Goal: Information Seeking & Learning: Learn about a topic

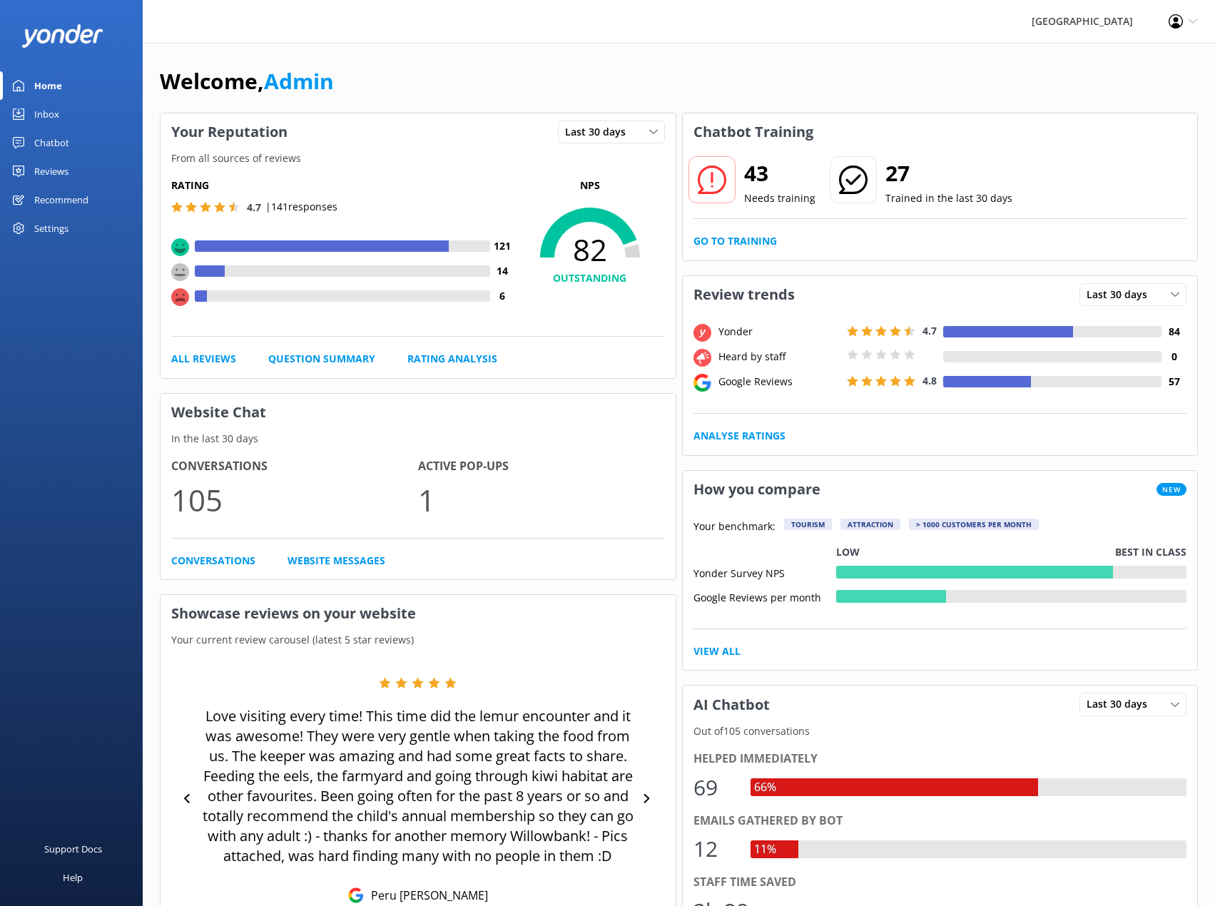
click at [48, 162] on div "Reviews" at bounding box center [51, 171] width 34 height 29
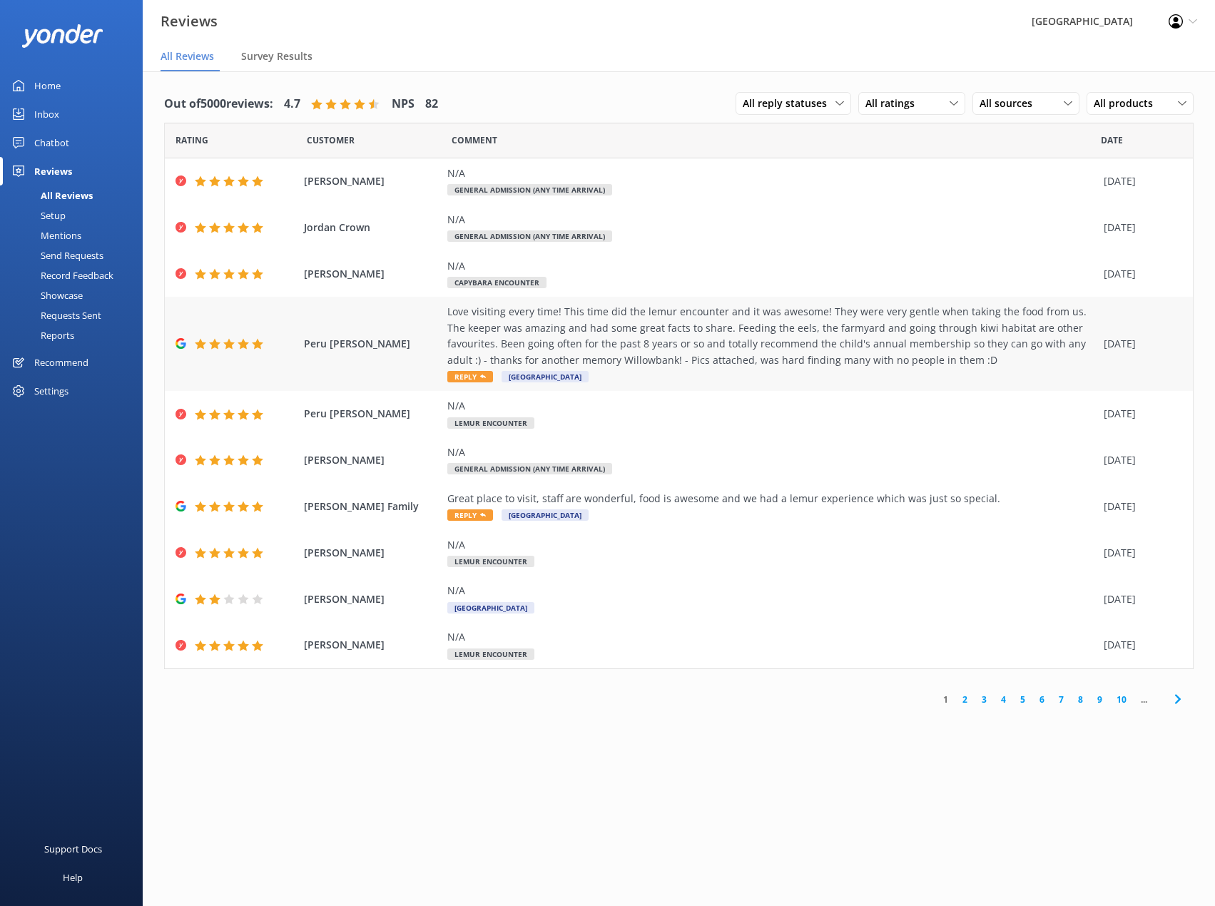
click at [704, 358] on div "Love visiting every time! This time did the lemur encounter and it was awesome!…" at bounding box center [771, 336] width 649 height 64
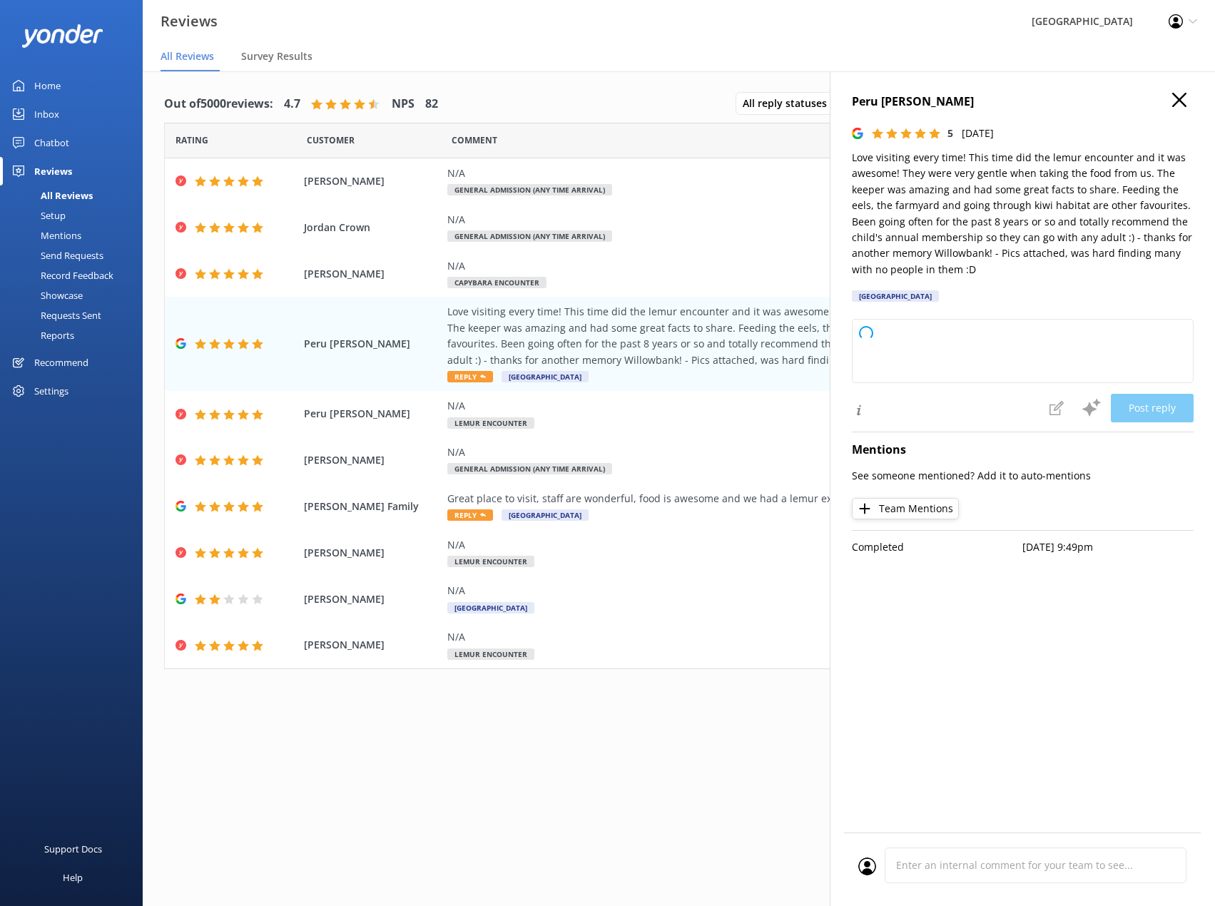
click at [1183, 102] on icon "button" at bounding box center [1179, 100] width 14 height 14
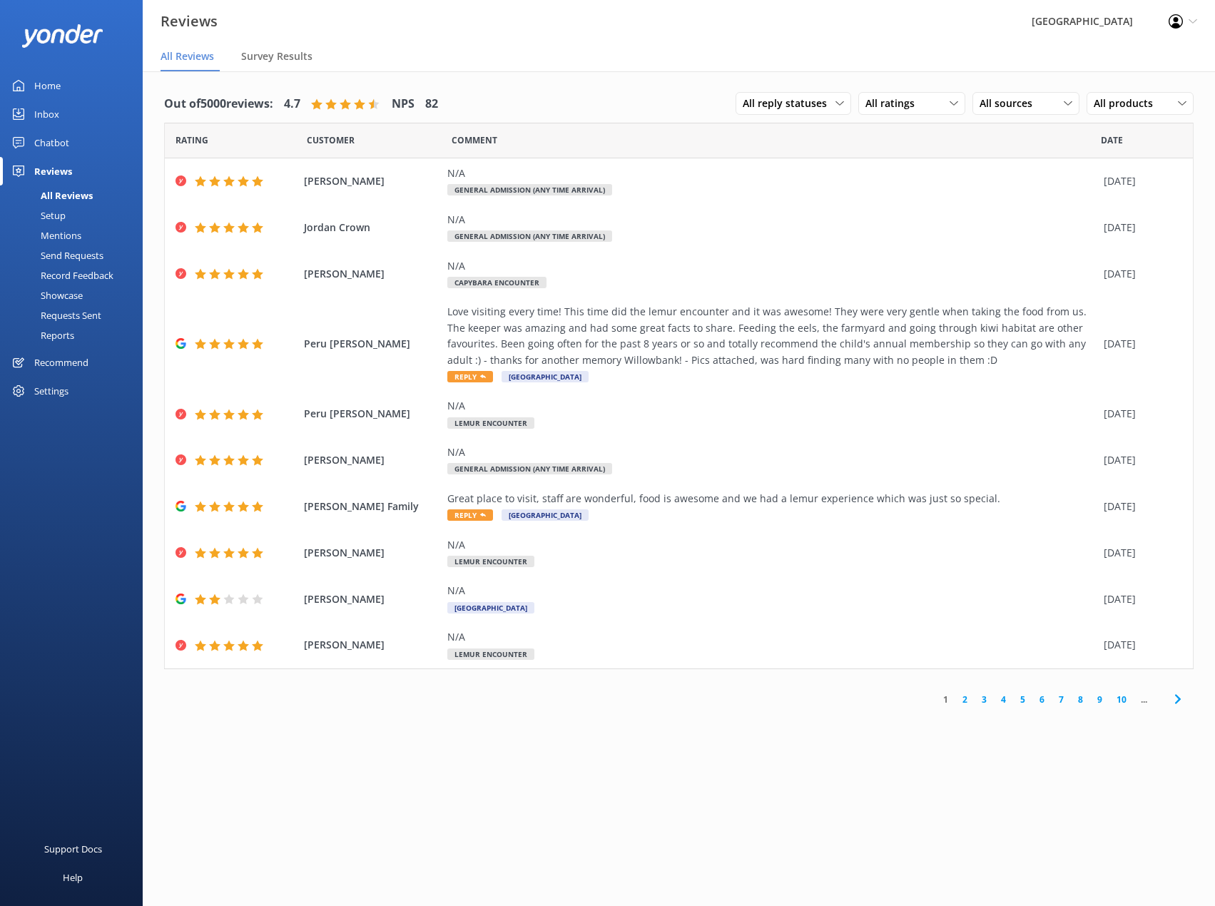
click at [966, 699] on link "2" at bounding box center [964, 700] width 19 height 14
click at [911, 697] on icon at bounding box center [913, 699] width 17 height 17
click at [962, 701] on link "2" at bounding box center [964, 700] width 19 height 14
click at [916, 703] on icon at bounding box center [913, 699] width 17 height 17
click at [1177, 702] on use at bounding box center [1178, 699] width 6 height 9
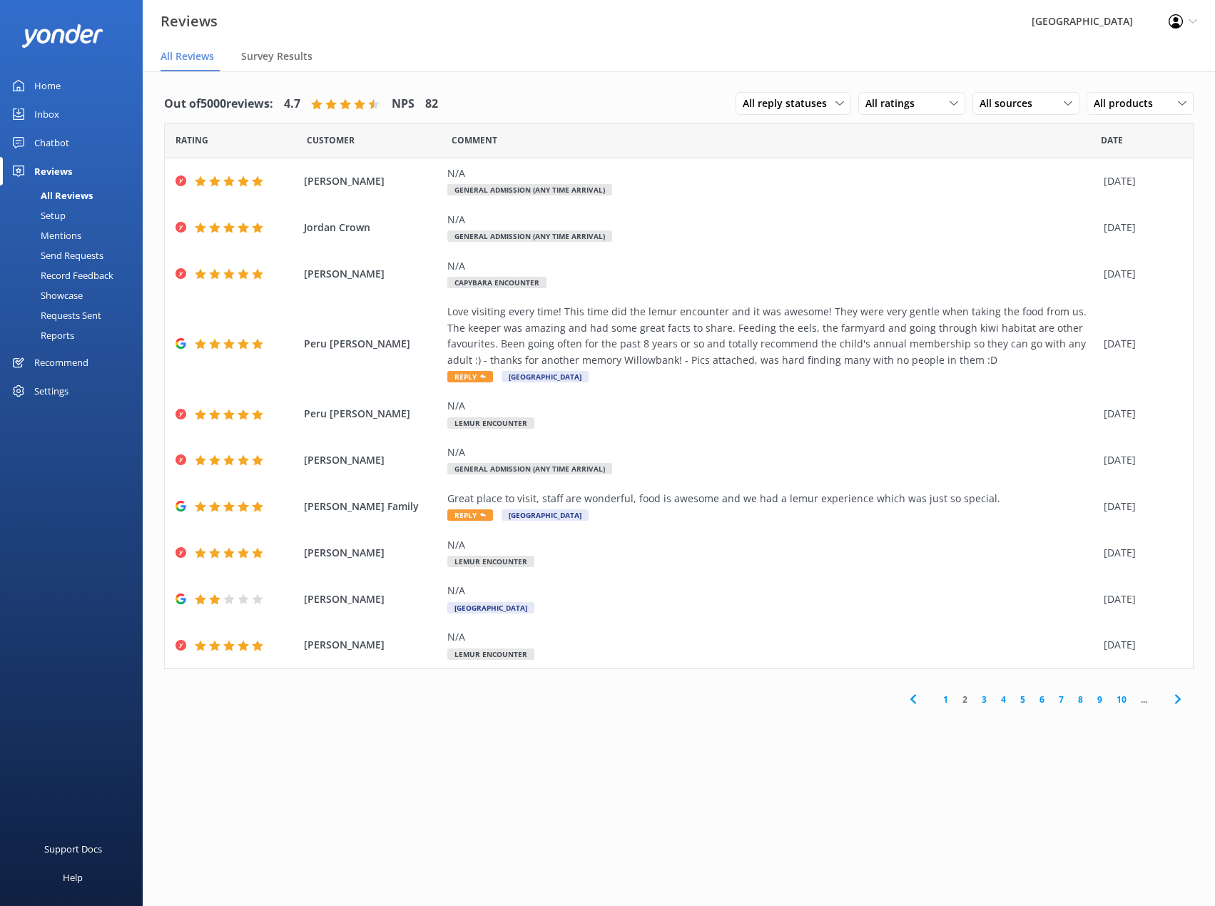
click at [1177, 702] on use at bounding box center [1178, 699] width 6 height 9
click at [963, 699] on link "2" at bounding box center [964, 700] width 19 height 14
click at [943, 700] on link "1" at bounding box center [945, 700] width 19 height 14
click at [56, 195] on div "All Reviews" at bounding box center [51, 196] width 84 height 20
click at [58, 170] on div "Reviews" at bounding box center [53, 171] width 38 height 29
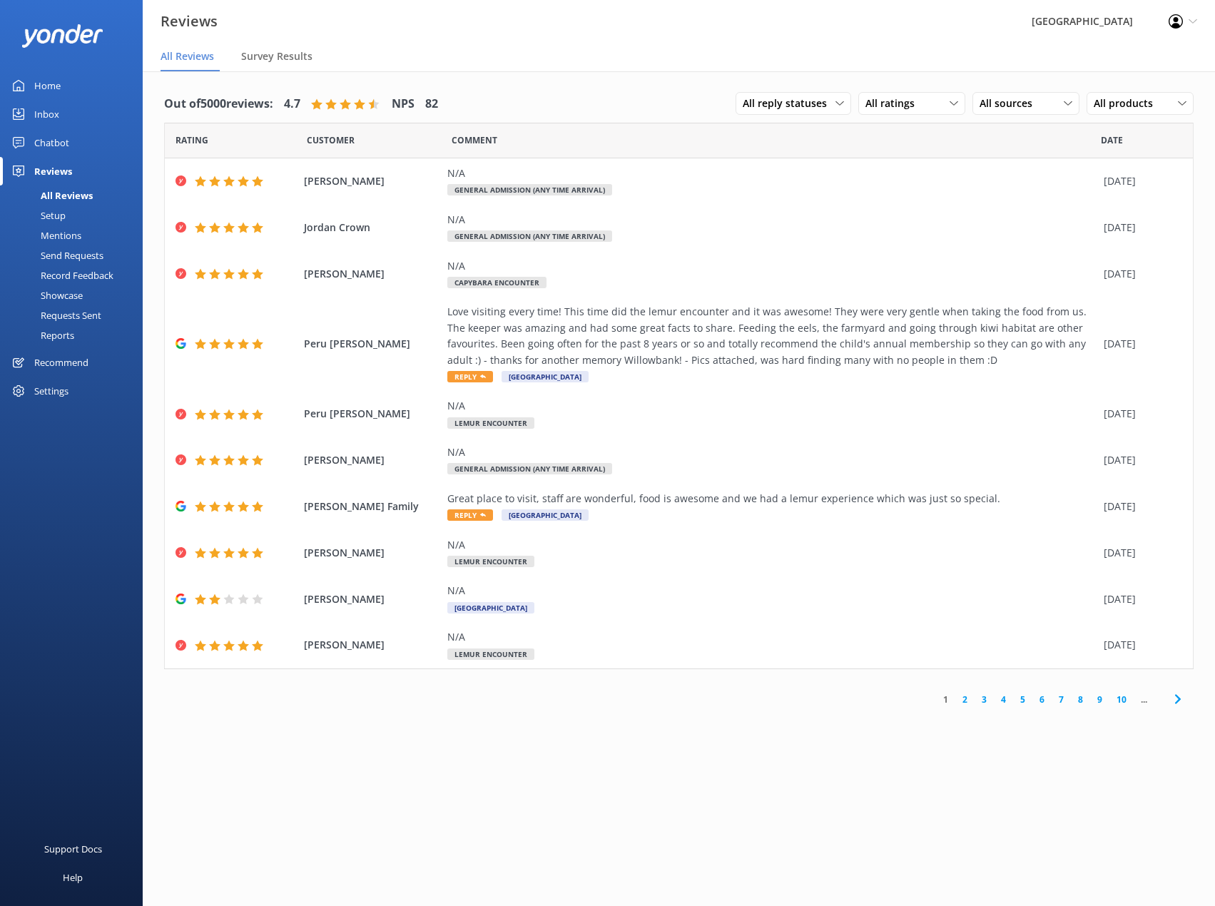
click at [966, 696] on link "2" at bounding box center [964, 700] width 19 height 14
click at [1025, 700] on link "5" at bounding box center [1022, 700] width 19 height 14
click at [49, 169] on div "Reviews" at bounding box center [53, 171] width 38 height 29
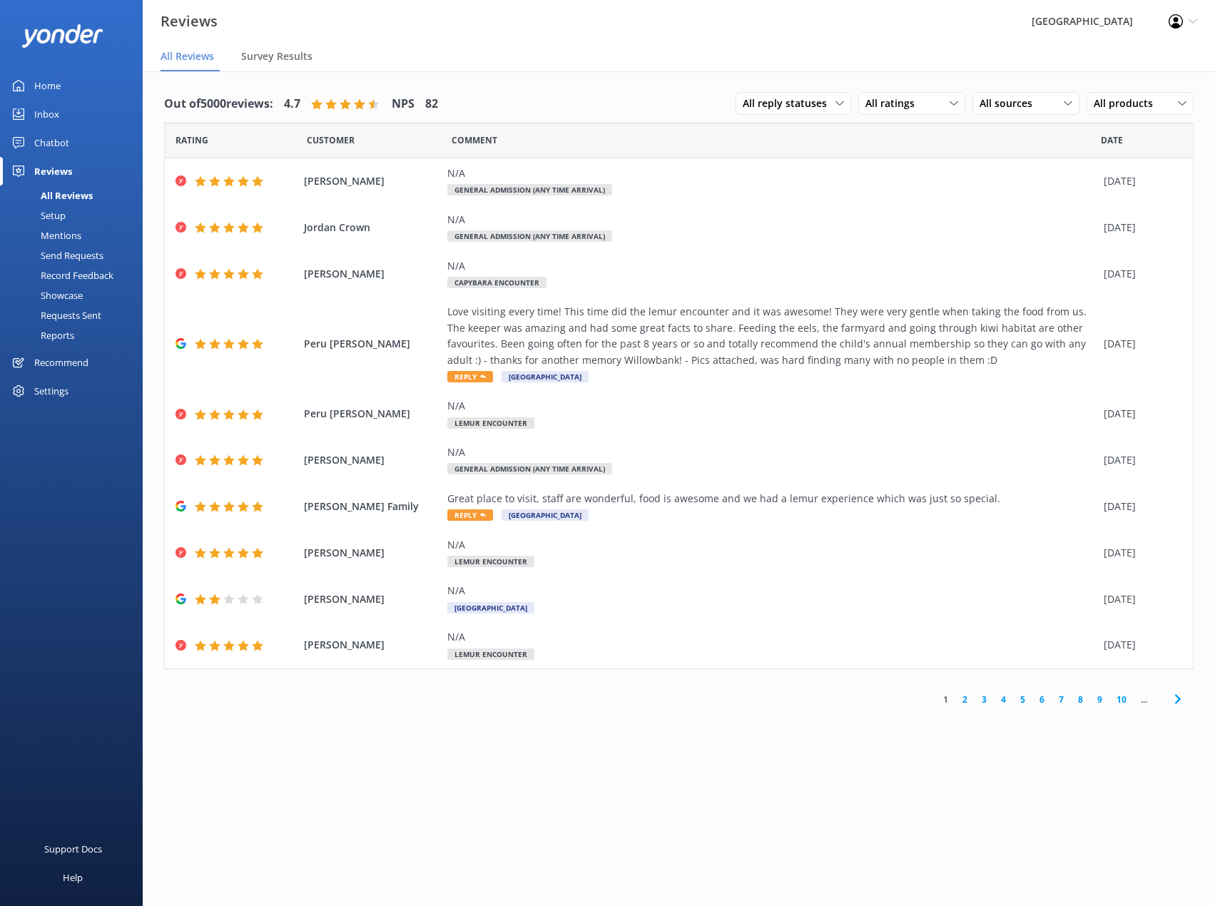
click at [51, 145] on div "Chatbot" at bounding box center [51, 142] width 35 height 29
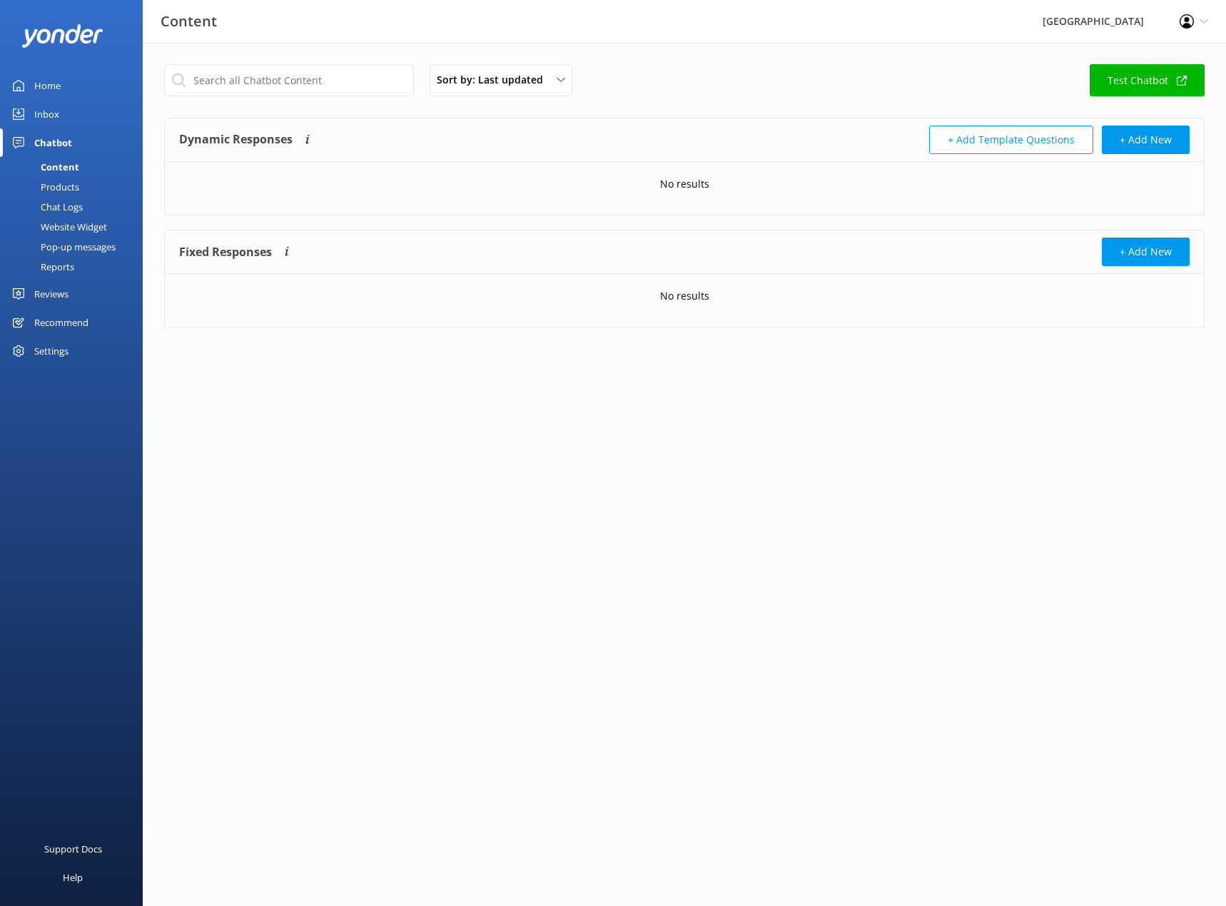
click at [49, 115] on div "Inbox" at bounding box center [46, 114] width 25 height 29
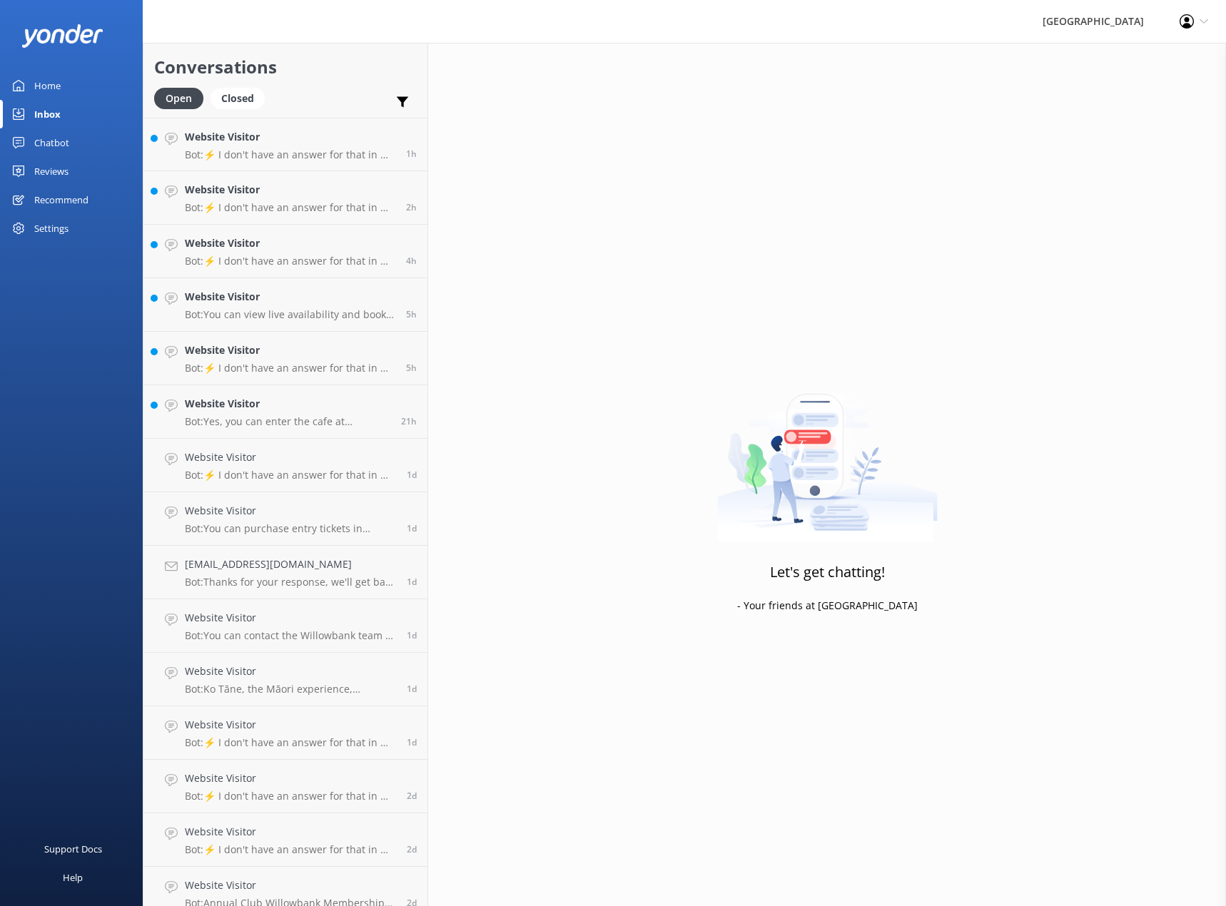
click at [46, 173] on div "Reviews" at bounding box center [51, 171] width 34 height 29
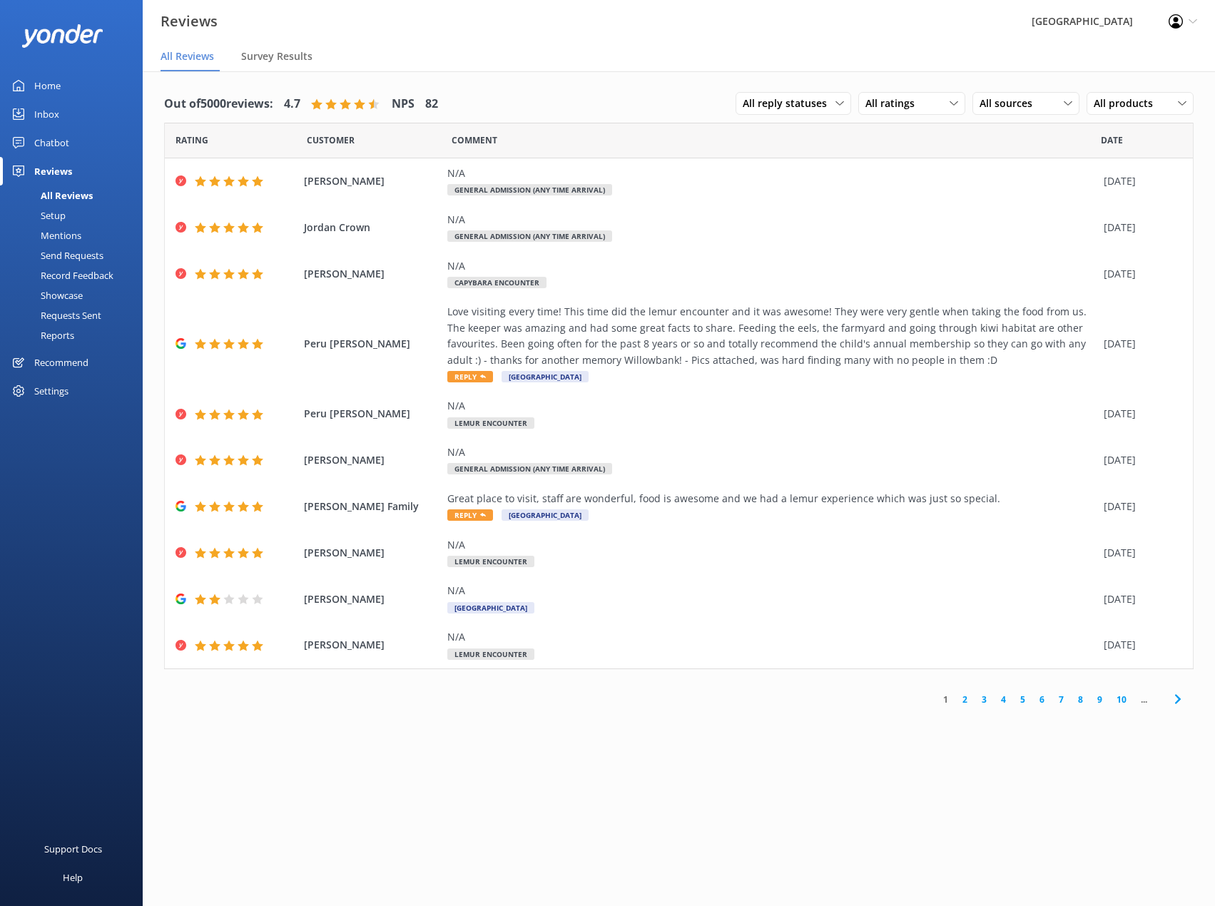
click at [69, 190] on div "All Reviews" at bounding box center [51, 196] width 84 height 20
click at [965, 699] on link "2" at bounding box center [964, 700] width 19 height 14
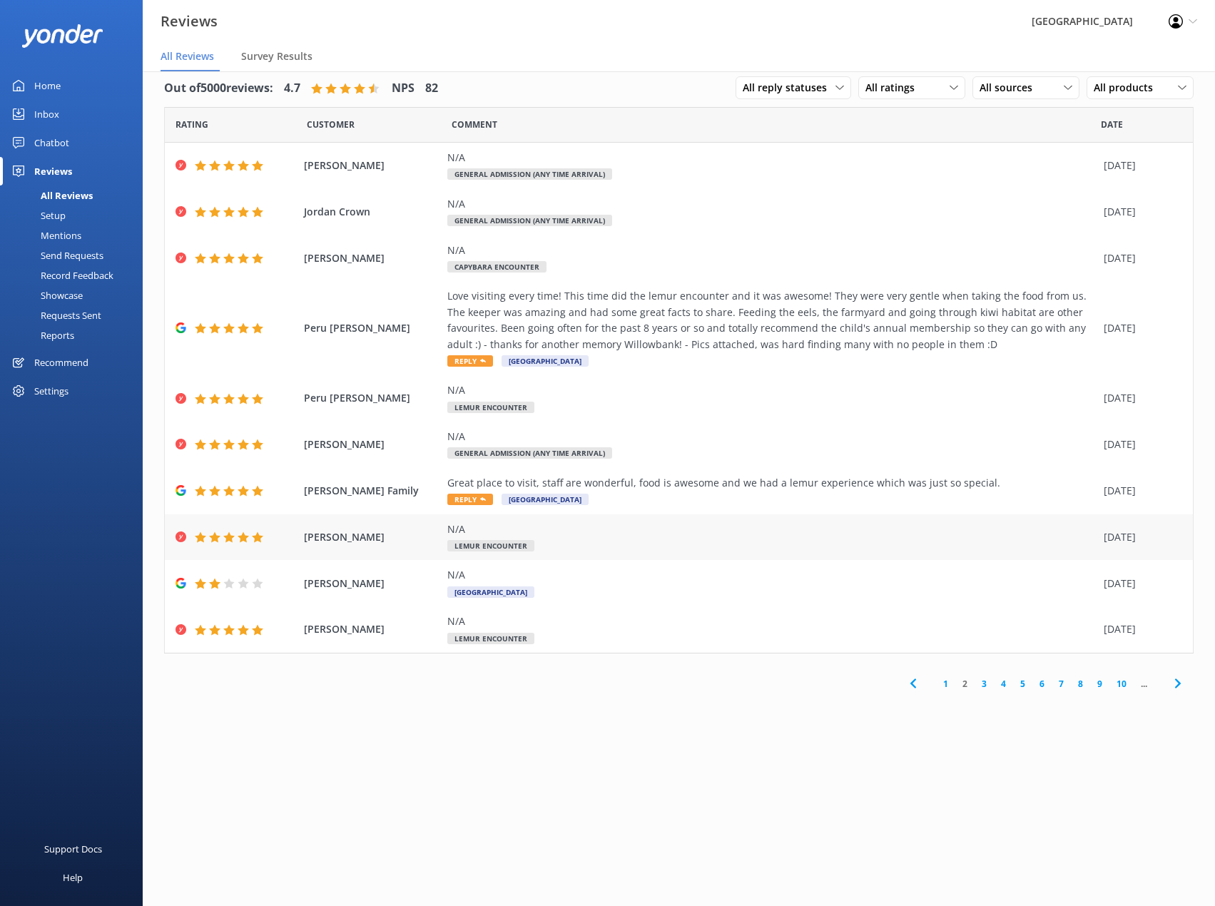
scroll to position [29, 0]
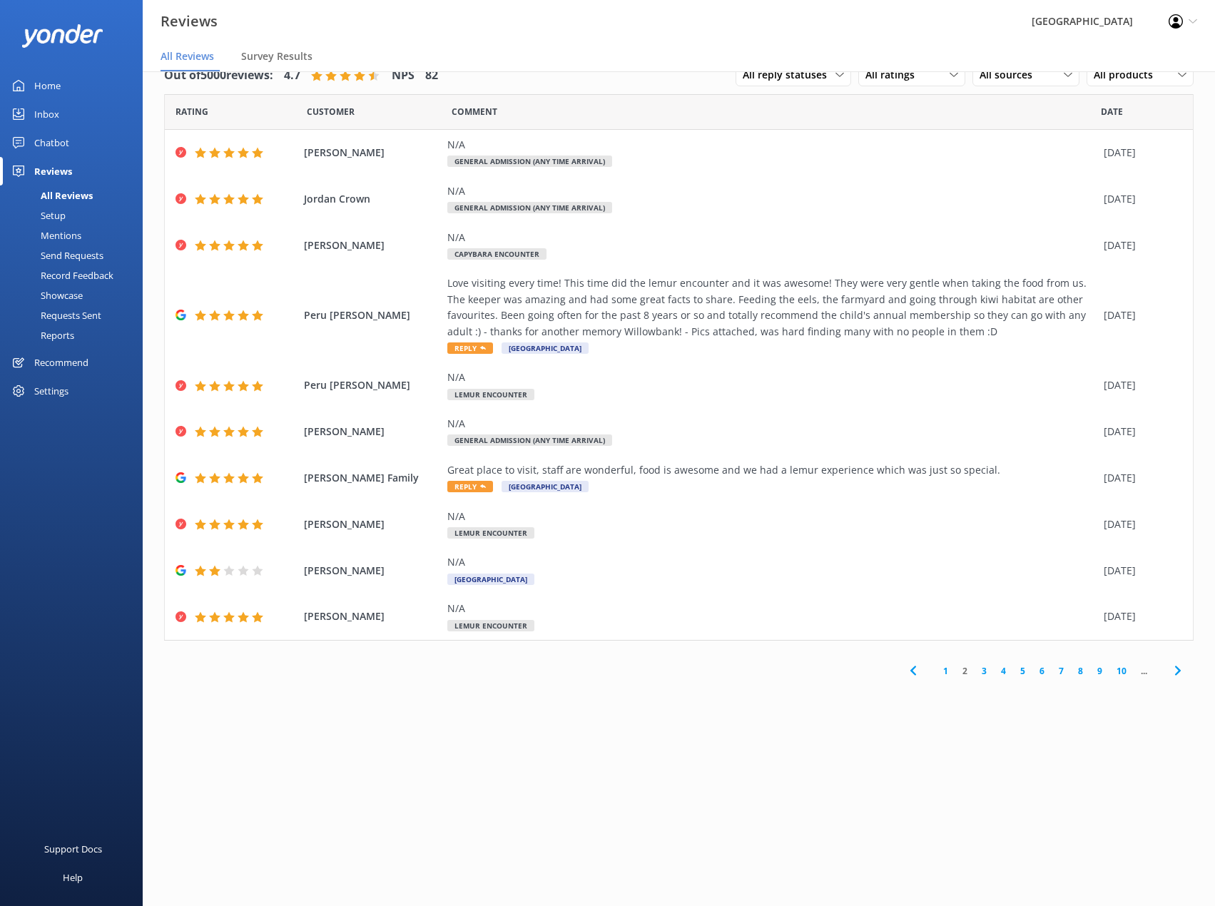
click at [983, 671] on link "3" at bounding box center [984, 671] width 19 height 14
click at [65, 230] on div "Mentions" at bounding box center [45, 235] width 73 height 20
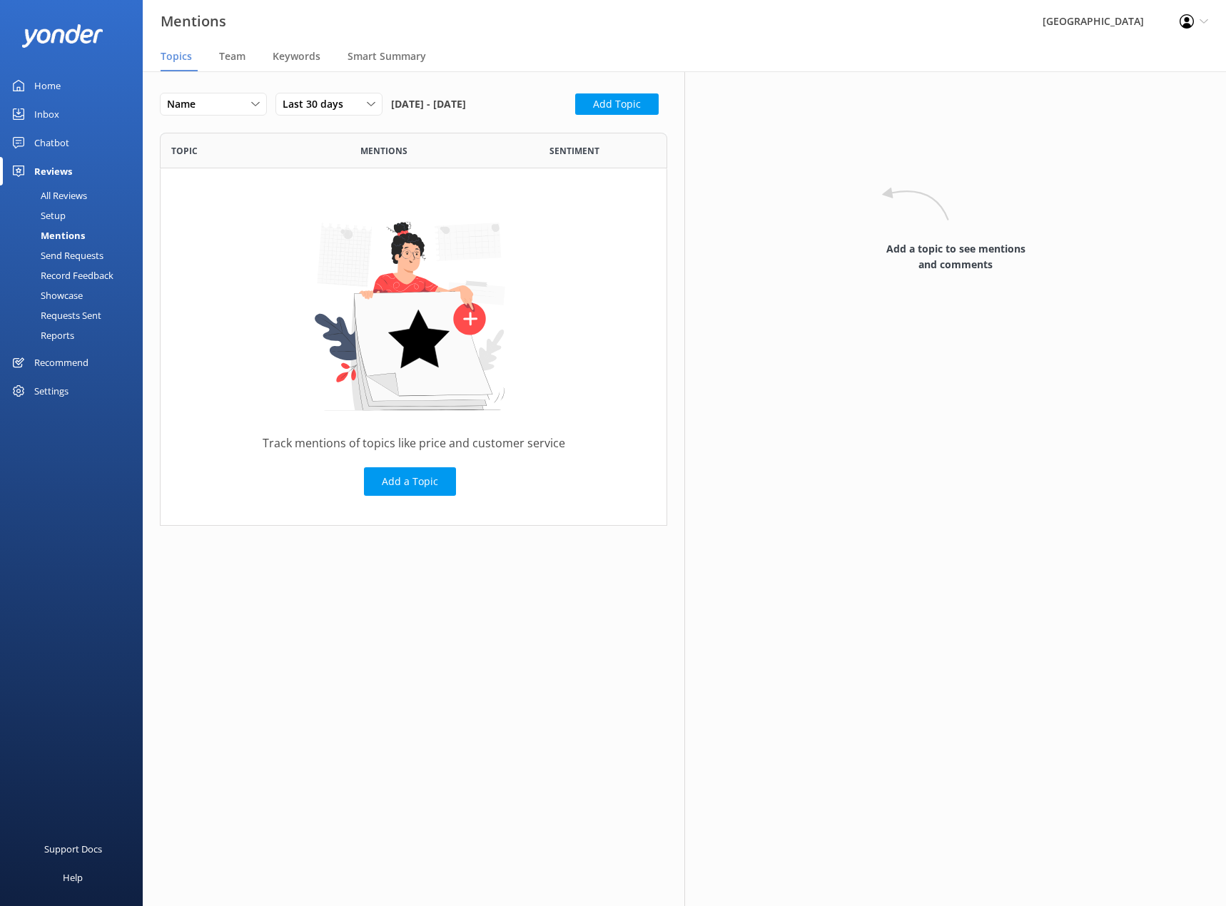
scroll to position [382, 497]
click at [54, 112] on div "Inbox" at bounding box center [46, 114] width 25 height 29
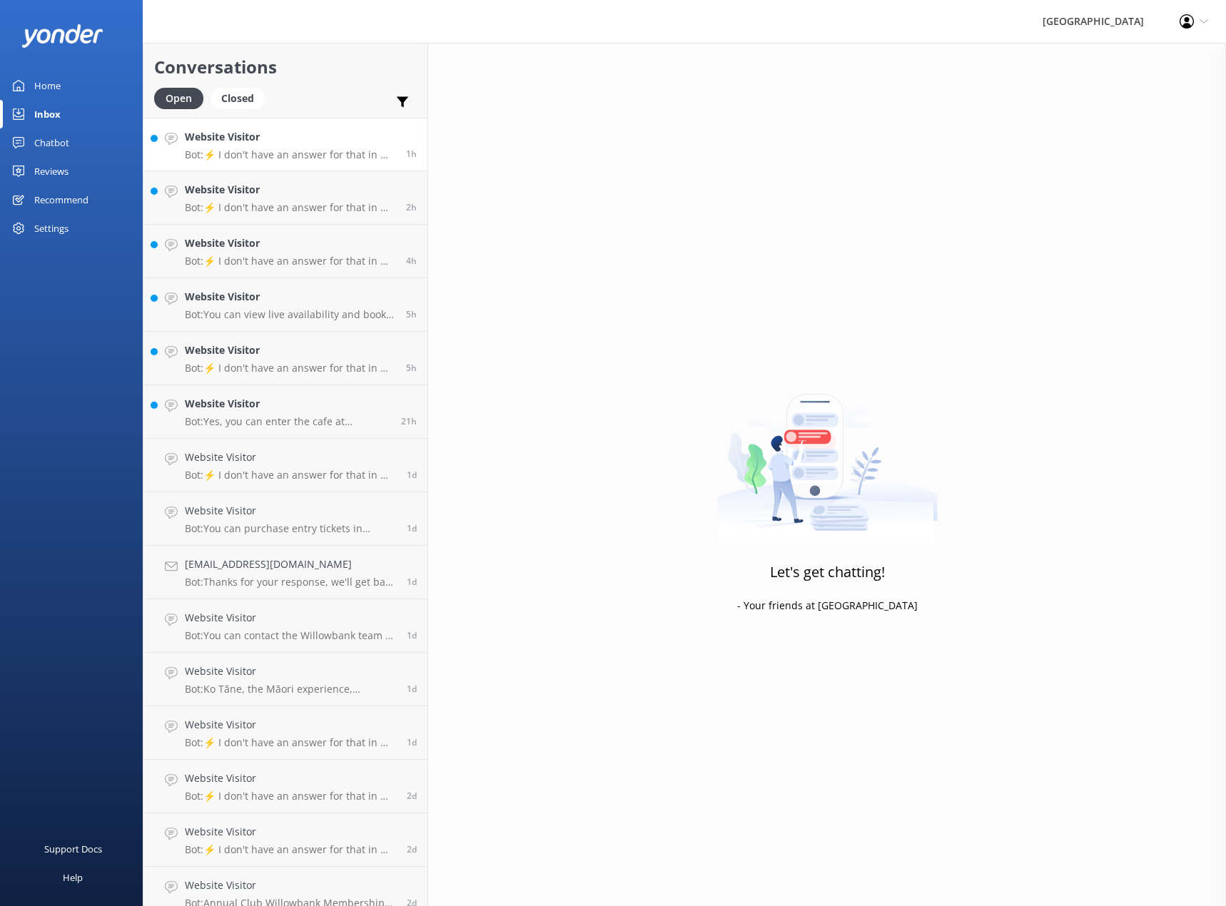
click at [242, 150] on p "Bot: ⚡ I don't have an answer for that in my knowledge base. Please try and rep…" at bounding box center [290, 154] width 211 height 13
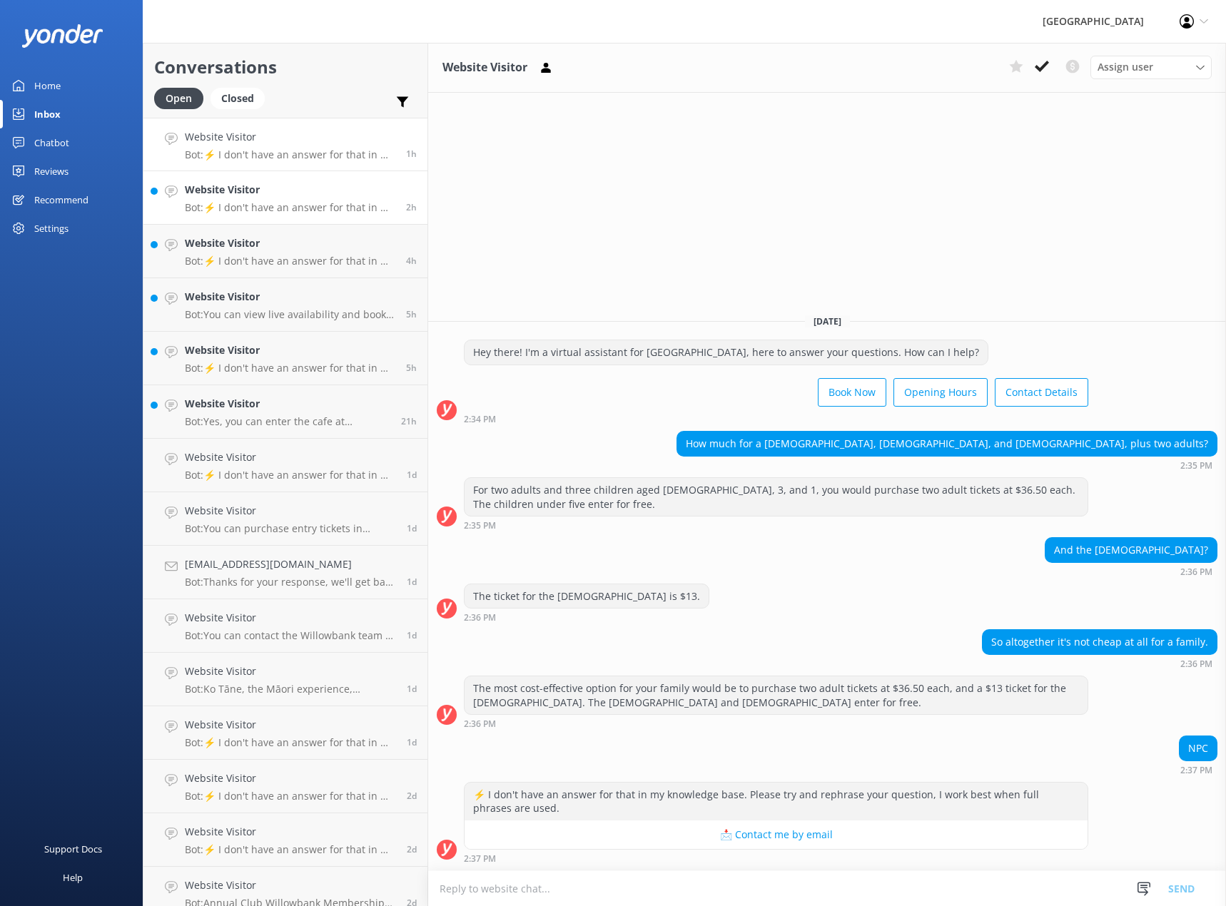
click at [262, 198] on div "Website Visitor Bot: ⚡ I don't have an answer for that in my knowledge base. Pl…" at bounding box center [290, 197] width 211 height 31
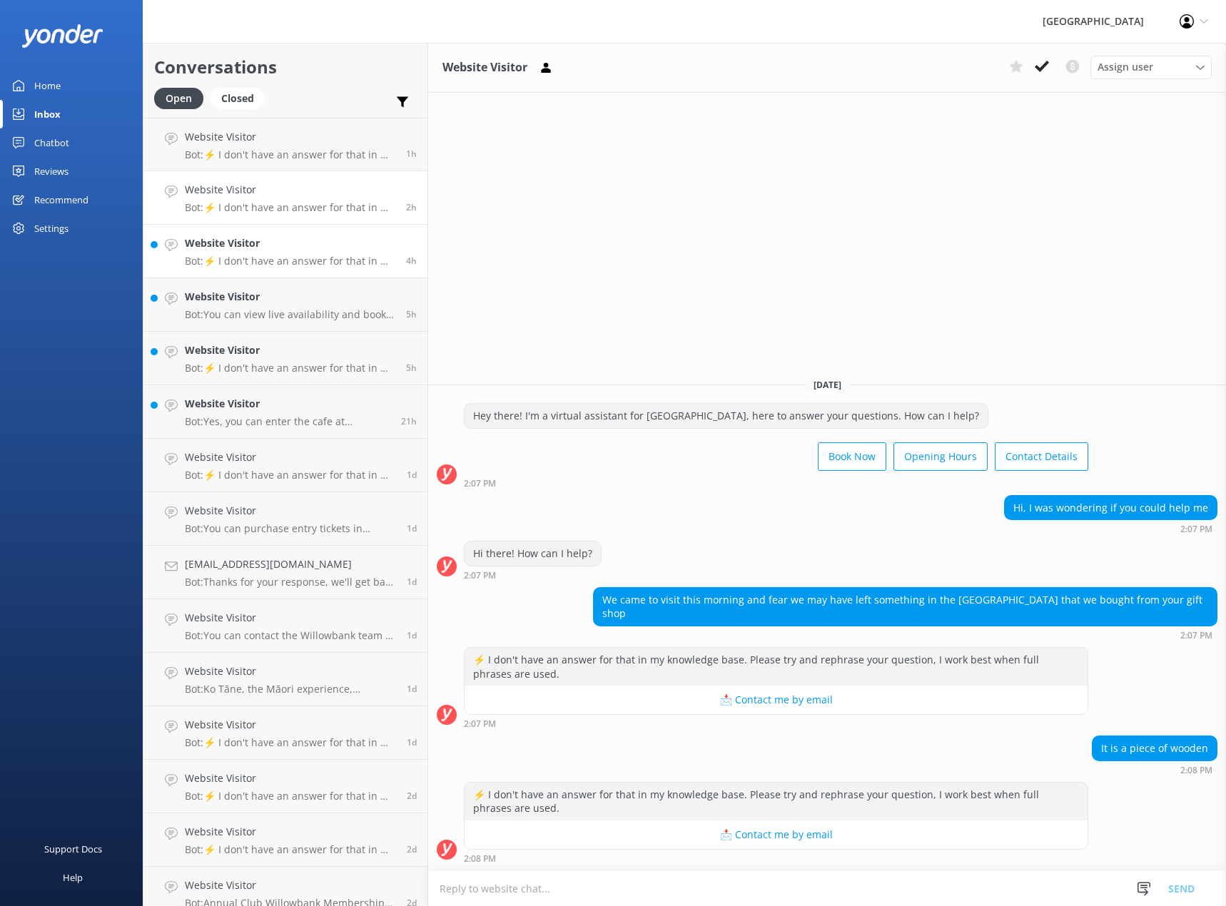
click at [230, 268] on link "Website Visitor Bot: ⚡ I don't have an answer for that in my knowledge base. Pl…" at bounding box center [285, 252] width 284 height 54
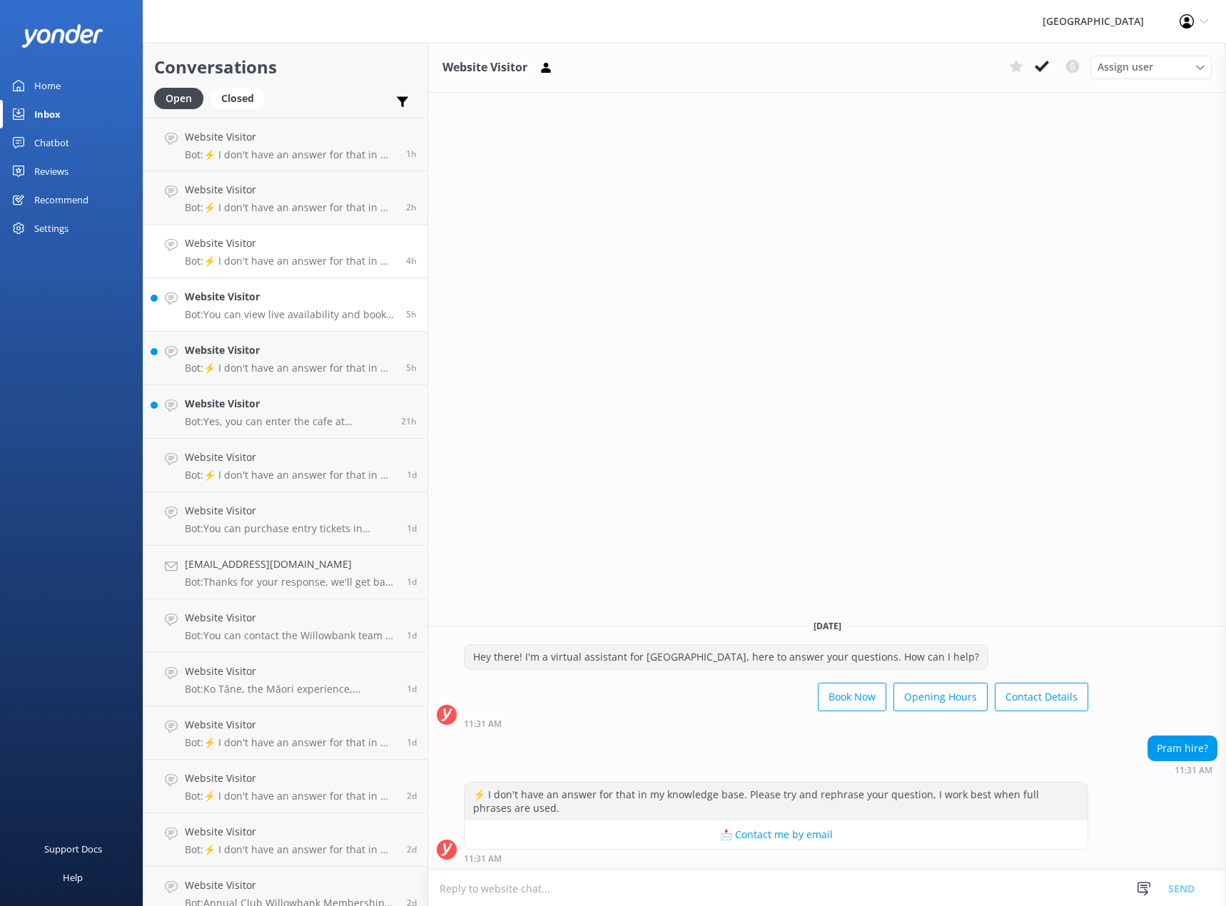
click at [252, 308] on p "Bot: You can view live availability and book your tickets online at [URL][DOMAI…" at bounding box center [290, 314] width 211 height 13
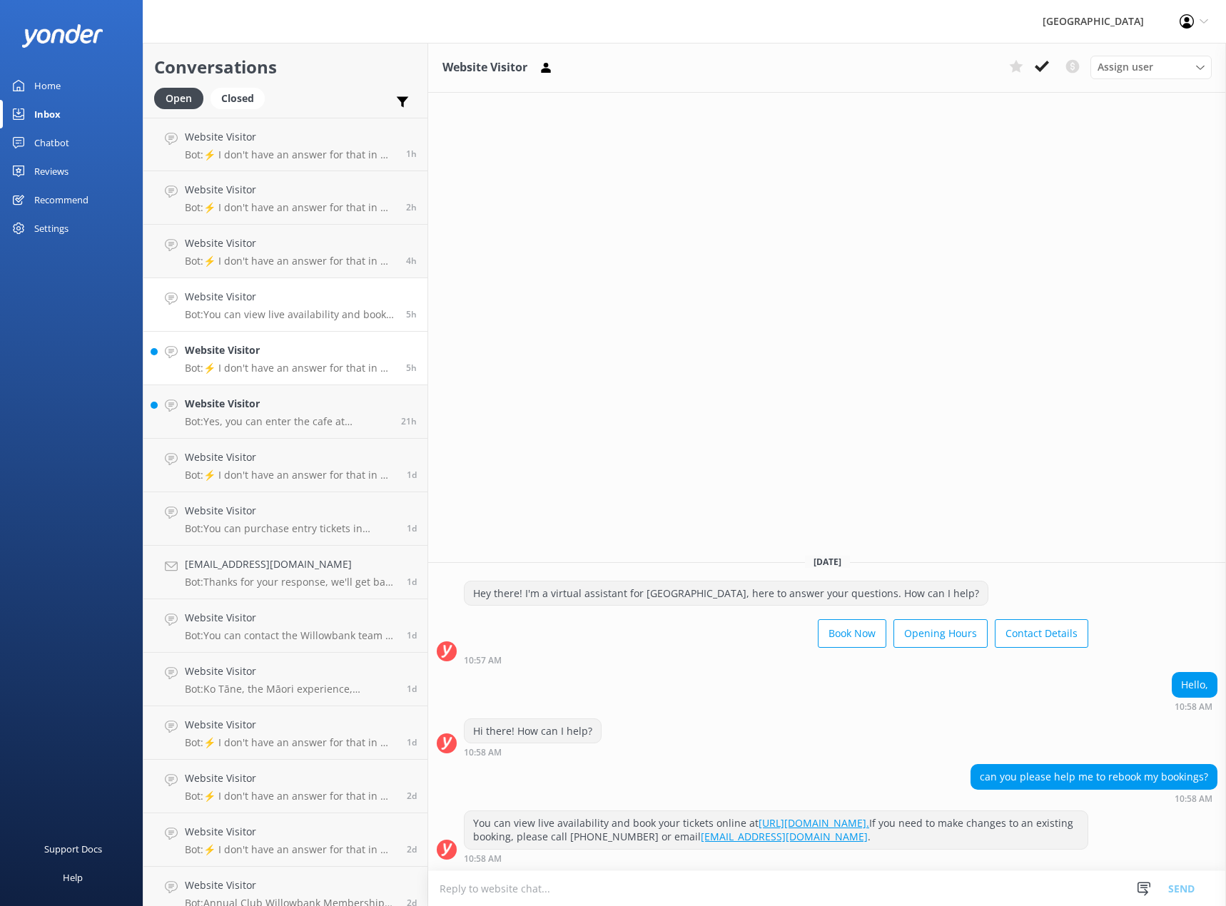
click at [248, 353] on h4 "Website Visitor" at bounding box center [290, 351] width 211 height 16
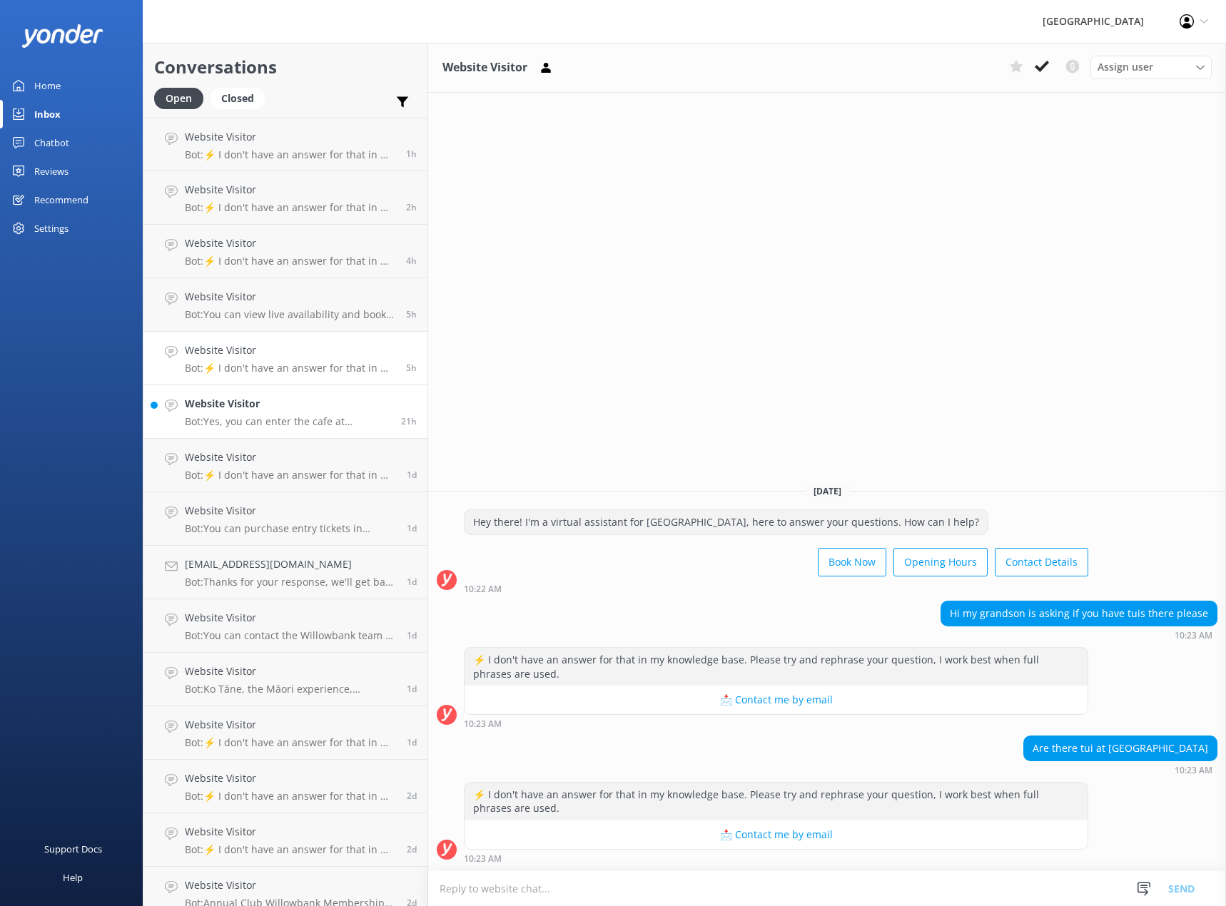
click at [235, 399] on h4 "Website Visitor" at bounding box center [288, 404] width 206 height 16
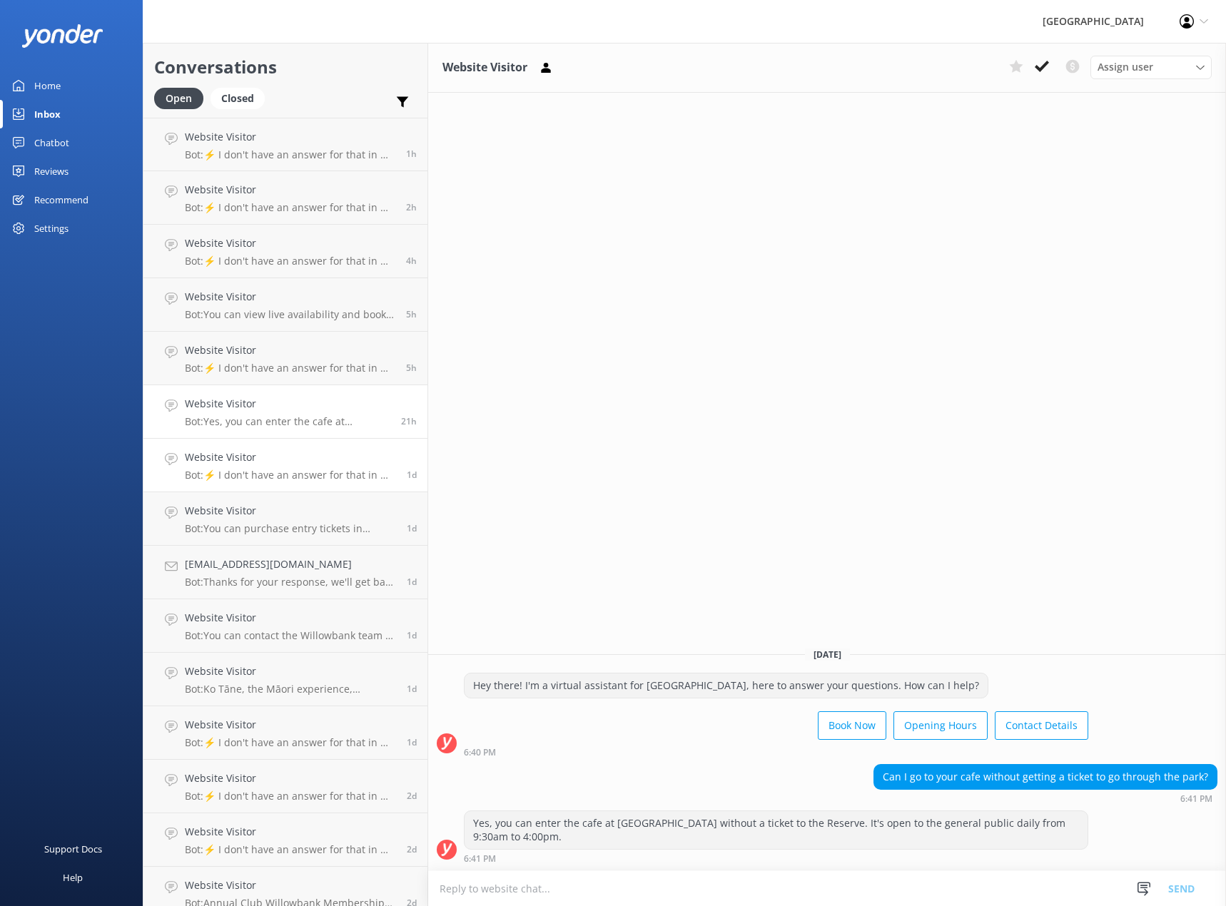
click at [238, 455] on h4 "Website Visitor" at bounding box center [290, 458] width 211 height 16
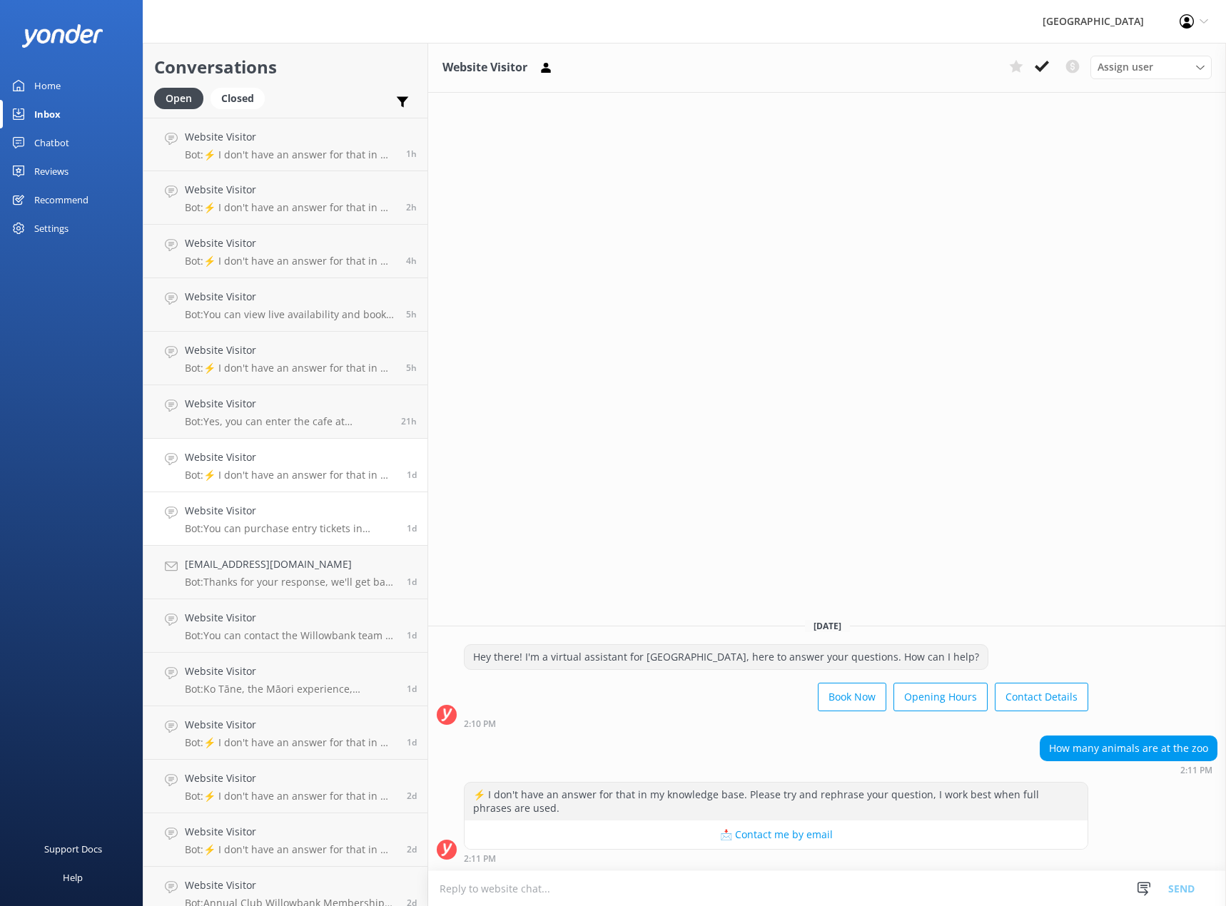
click at [243, 509] on h4 "Website Visitor" at bounding box center [290, 511] width 211 height 16
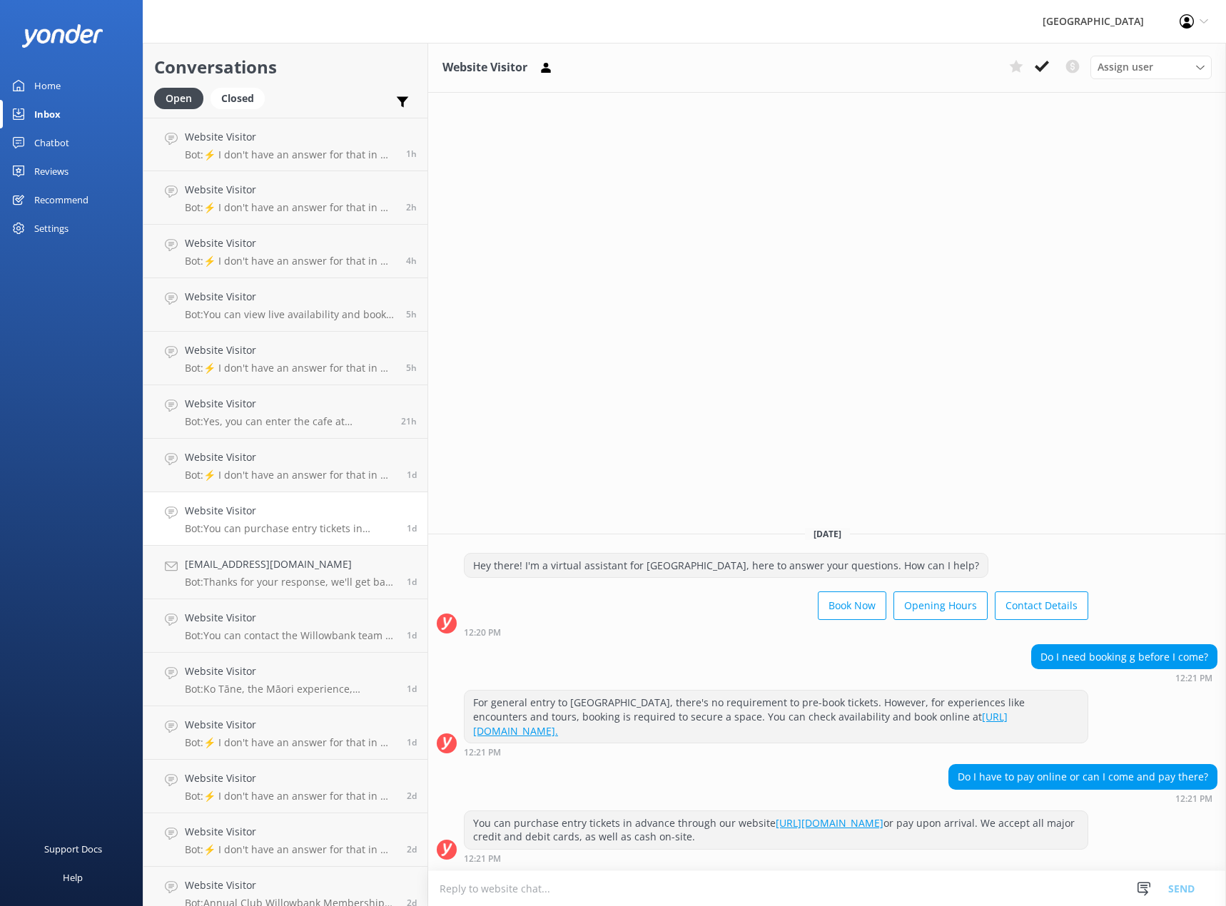
click at [52, 165] on div "Reviews" at bounding box center [51, 171] width 34 height 29
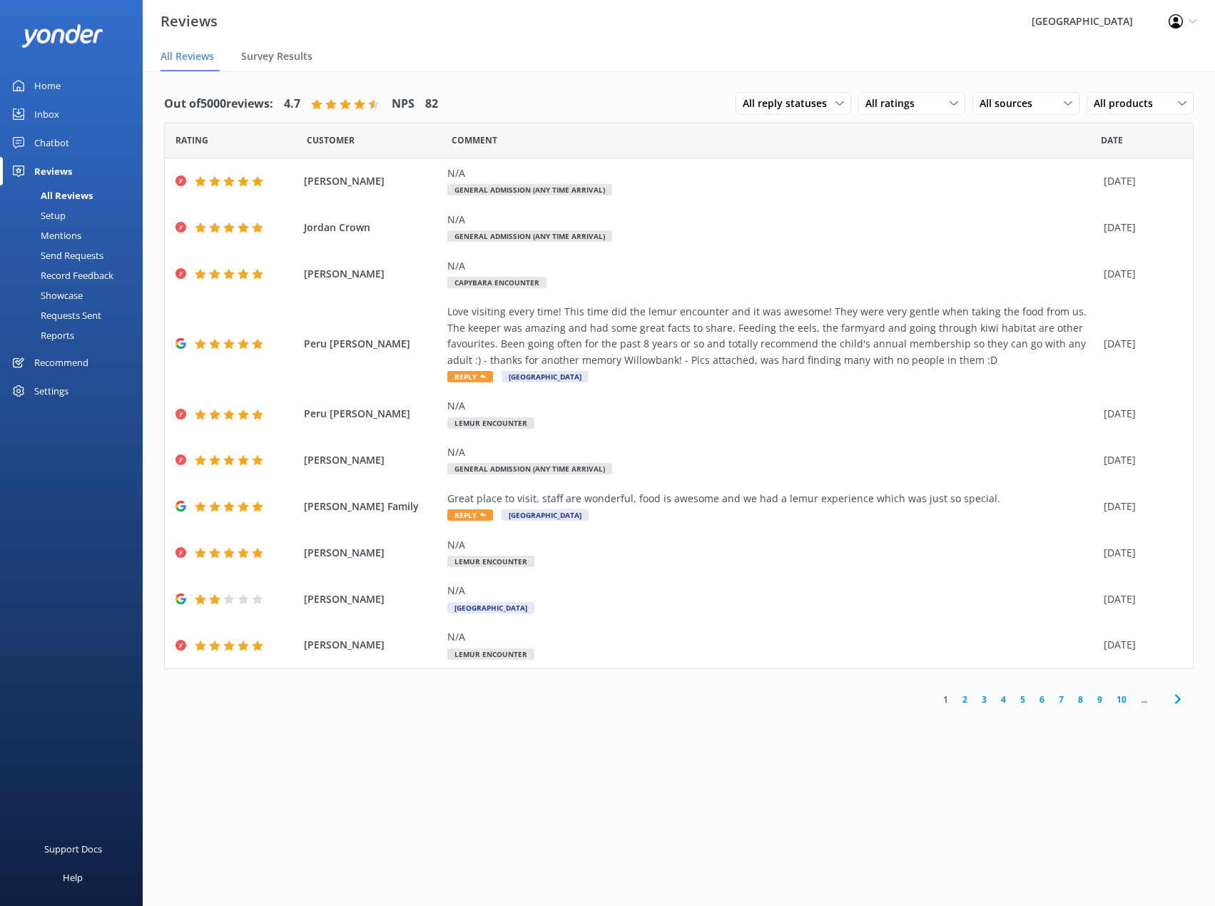
click at [963, 698] on link "2" at bounding box center [964, 700] width 19 height 14
